Goal: Information Seeking & Learning: Learn about a topic

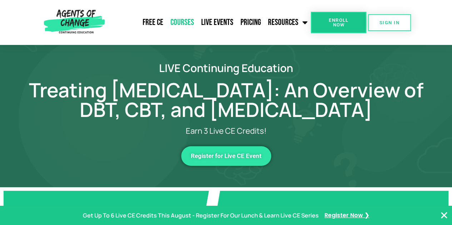
click at [184, 20] on link "Courses" at bounding box center [182, 23] width 31 height 18
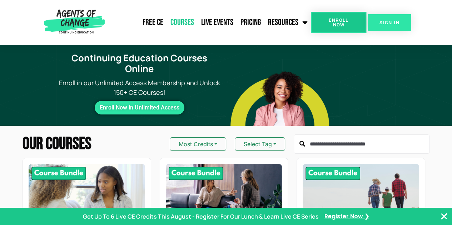
click at [393, 25] on span "SIGN IN" at bounding box center [389, 22] width 20 height 5
